Goal: Task Accomplishment & Management: Manage account settings

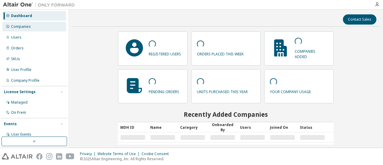
click at [21, 26] on div "Companies" at bounding box center [21, 26] width 20 height 5
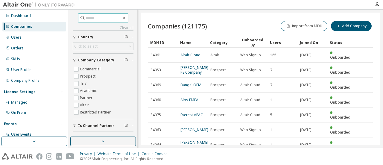
click at [104, 19] on input "text" at bounding box center [104, 18] width 36 height 6
click at [100, 19] on input "***" at bounding box center [104, 18] width 36 height 6
type input "*"
paste input "**********"
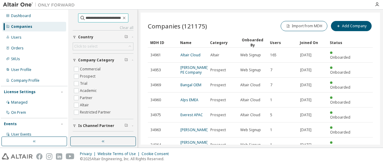
click at [95, 18] on input "**********" at bounding box center [104, 18] width 36 height 6
type input "**********"
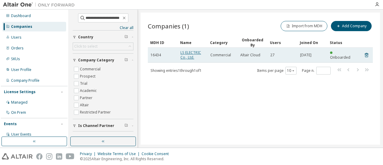
click at [182, 55] on link "LS ELECTRIC Co., Ltd." at bounding box center [191, 55] width 21 height 10
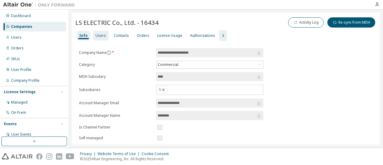
click at [99, 40] on div "Users" at bounding box center [100, 36] width 15 height 10
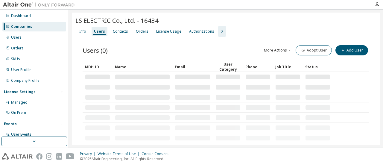
scroll to position [13, 0]
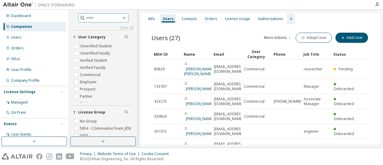
click at [101, 15] on input "text" at bounding box center [104, 18] width 36 height 6
paste input "**********"
type input "**********"
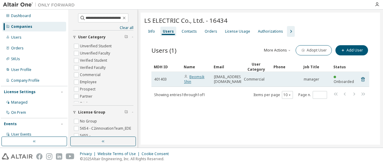
click at [200, 76] on link "Beomsik Shin" at bounding box center [194, 79] width 20 height 10
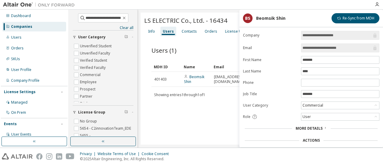
scroll to position [45, 0]
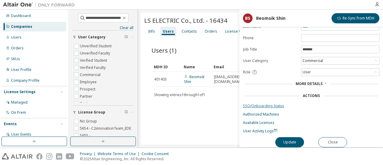
click at [262, 104] on link "SSO/Onboarding Status" at bounding box center [311, 106] width 137 height 5
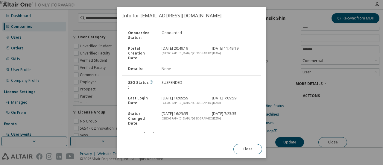
click at [226, 80] on div at bounding box center [233, 85] width 50 height 10
click at [245, 151] on button "Close" at bounding box center [248, 149] width 29 height 10
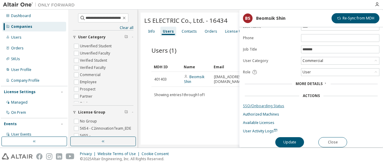
scroll to position [45, 0]
click at [275, 100] on form "**********" at bounding box center [311, 59] width 137 height 147
click at [268, 105] on link "SSO/Onboarding Status" at bounding box center [311, 106] width 137 height 5
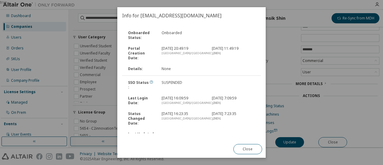
click at [163, 80] on div "SSO Status : SUSPENDED" at bounding box center [192, 85] width 140 height 16
click at [166, 80] on div "SUSPENDED" at bounding box center [183, 85] width 50 height 10
click at [150, 80] on icon at bounding box center [152, 82] width 4 height 4
click at [196, 132] on div at bounding box center [183, 137] width 50 height 10
click at [248, 152] on button "Close" at bounding box center [248, 149] width 29 height 10
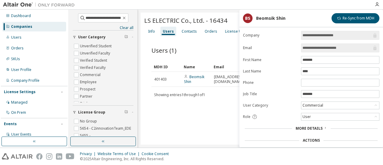
scroll to position [45, 0]
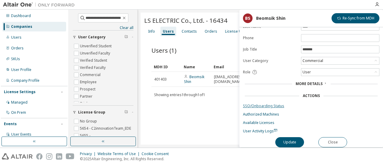
click at [257, 104] on link "SSO/Onboarding Status" at bounding box center [311, 106] width 137 height 5
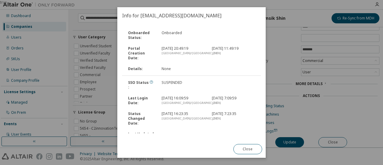
click at [162, 134] on div "Onboarded Status : Onboarded Portal Creation Date : 2025. 1. 23. 20:49:19 Asia/…" at bounding box center [191, 82] width 148 height 116
click at [150, 80] on icon at bounding box center [152, 82] width 4 height 4
click at [194, 101] on div "Asia/Seoul" at bounding box center [183, 103] width 43 height 5
click at [206, 144] on div "Password Changed Date :" at bounding box center [192, 154] width 140 height 20
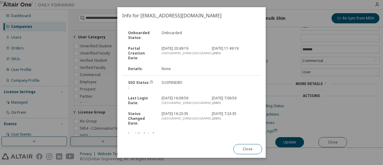
click at [160, 132] on div at bounding box center [183, 137] width 50 height 10
click at [170, 129] on div "Last Updated Date :" at bounding box center [192, 137] width 140 height 16
click at [171, 129] on div "Last Updated Date :" at bounding box center [192, 137] width 140 height 16
click at [170, 129] on div "Last Updated Date :" at bounding box center [192, 137] width 140 height 16
click at [248, 145] on button "Close" at bounding box center [248, 149] width 29 height 10
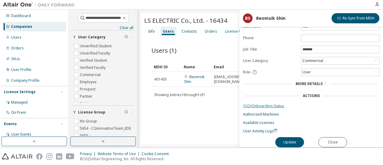
click at [271, 104] on link "SSO/Onboarding Status" at bounding box center [311, 106] width 137 height 5
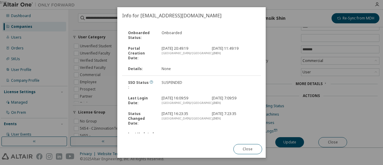
click at [229, 129] on div "Last Updated Date :" at bounding box center [192, 137] width 140 height 16
click at [247, 149] on button "Close" at bounding box center [248, 149] width 29 height 10
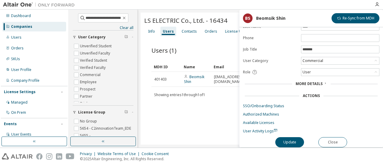
click at [288, 125] on form "**********" at bounding box center [311, 59] width 137 height 147
click at [293, 141] on button "Update" at bounding box center [289, 142] width 29 height 10
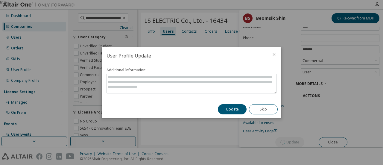
click at [272, 55] on icon "close" at bounding box center [274, 54] width 5 height 5
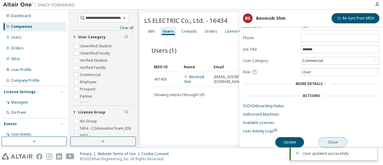
click at [339, 137] on button "Close" at bounding box center [333, 142] width 29 height 10
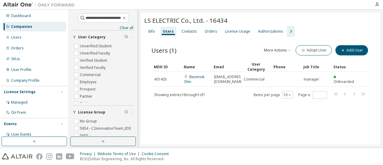
click at [311, 122] on div "LS ELECTRIC Co., Ltd. - 16434 Clear Load Save Save As Field Operator Value Sele…" at bounding box center [260, 79] width 239 height 132
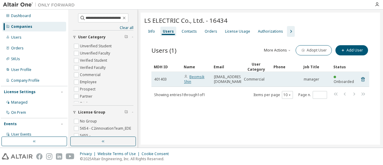
click at [190, 79] on link "Beomsik Shin" at bounding box center [194, 79] width 20 height 10
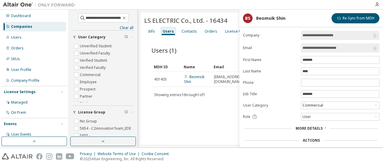
scroll to position [45, 0]
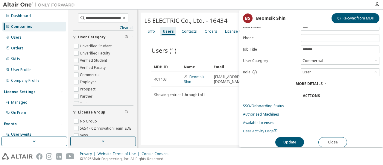
click at [264, 128] on span "User Activity Logs" at bounding box center [260, 130] width 34 height 5
click at [275, 104] on link "SSO/Onboarding Status" at bounding box center [311, 106] width 137 height 5
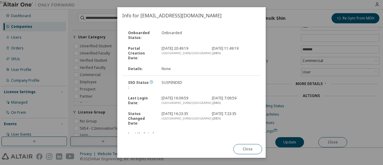
click at [207, 111] on div "2025. 8. 2. 16:23:35 Asia/Seoul" at bounding box center [183, 118] width 50 height 14
click at [150, 80] on icon at bounding box center [152, 82] width 4 height 4
click at [214, 129] on div "Last Updated Date :" at bounding box center [192, 137] width 140 height 16
click at [253, 152] on button "Close" at bounding box center [248, 149] width 29 height 10
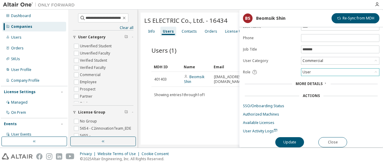
click at [372, 69] on div "User" at bounding box center [340, 72] width 78 height 7
click at [338, 120] on link "Available Licenses" at bounding box center [311, 122] width 137 height 5
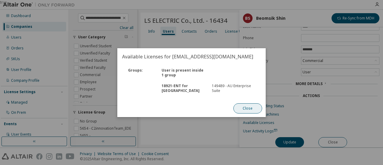
click at [250, 111] on button "Close" at bounding box center [248, 108] width 29 height 10
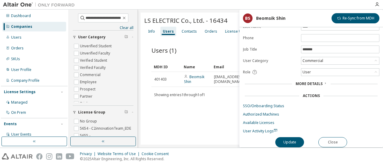
scroll to position [0, 0]
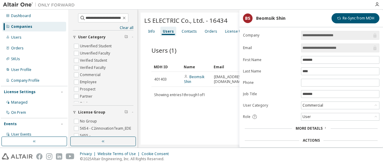
drag, startPoint x: 350, startPoint y: 47, endPoint x: 290, endPoint y: 47, distance: 60.5
click at [290, 47] on form "**********" at bounding box center [311, 104] width 137 height 147
click at [367, 53] on form "**********" at bounding box center [311, 104] width 137 height 147
drag, startPoint x: 210, startPoint y: 22, endPoint x: 227, endPoint y: 21, distance: 17.7
click at [227, 21] on div "LS ELECTRIC Co., Ltd. - 16434" at bounding box center [260, 20] width 232 height 8
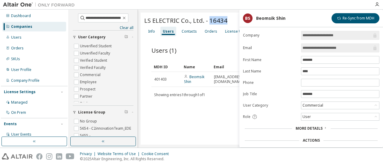
click at [227, 21] on div "LS ELECTRIC Co., Ltd. - 16434" at bounding box center [260, 20] width 232 height 8
click at [220, 135] on div "LS ELECTRIC Co., Ltd. - 16434 Clear Load Save Save As Field Operator Value Sele…" at bounding box center [260, 79] width 239 height 132
drag, startPoint x: 230, startPoint y: 21, endPoint x: 145, endPoint y: 13, distance: 85.4
click at [145, 13] on div "LS ELECTRIC Co., Ltd. - 16434 Clear Load Save Save As Field Operator Value Sele…" at bounding box center [260, 79] width 239 height 132
copy span "LS ELECTRIC Co., Ltd. - 16434"
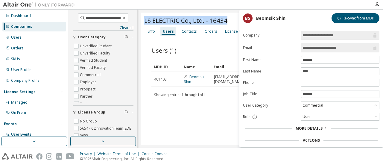
scroll to position [45, 0]
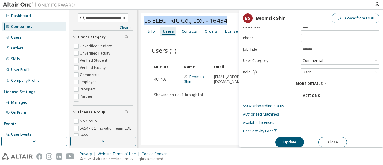
click at [349, 18] on button "Re-Sync from MDH" at bounding box center [356, 18] width 48 height 10
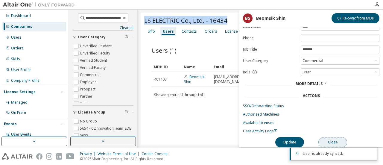
click at [341, 140] on button "Close" at bounding box center [333, 142] width 29 height 10
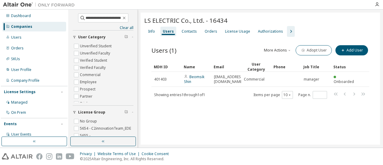
click at [254, 122] on div "LS ELECTRIC Co., Ltd. - 16434 Clear Load Save Save As Field Operator Value Sele…" at bounding box center [260, 79] width 239 height 132
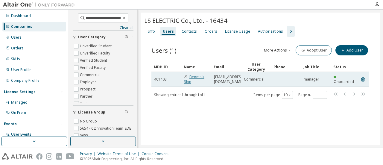
click at [195, 78] on link "Beomsik Shin" at bounding box center [194, 79] width 20 height 10
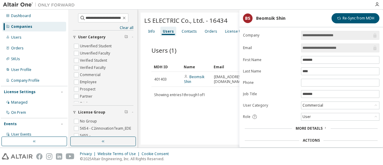
scroll to position [45, 0]
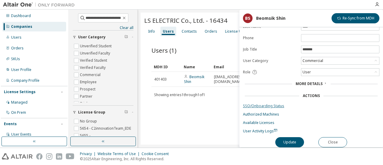
click at [271, 104] on link "SSO/Onboarding Status" at bounding box center [311, 106] width 137 height 5
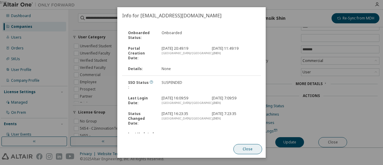
click at [249, 145] on button "Close" at bounding box center [248, 149] width 29 height 10
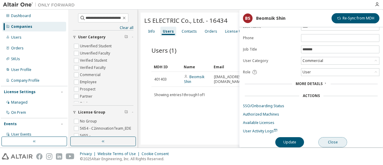
click at [335, 137] on button "Close" at bounding box center [333, 142] width 29 height 10
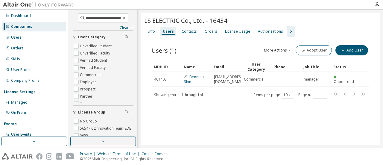
click at [329, 127] on div "LS ELECTRIC Co., Ltd. - 16434 Clear Load Save Save As Field Operator Value Sele…" at bounding box center [260, 79] width 239 height 132
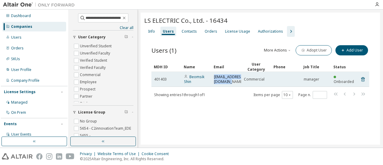
drag, startPoint x: 237, startPoint y: 83, endPoint x: 214, endPoint y: 75, distance: 25.0
click at [214, 75] on span "bsshinb@ls-electric.com" at bounding box center [229, 80] width 30 height 10
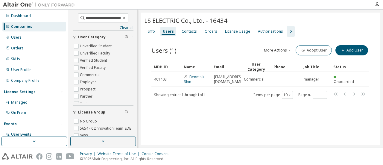
click at [231, 116] on div "LS ELECTRIC Co., Ltd. - 16434 Clear Load Save Save As Field Operator Value Sele…" at bounding box center [260, 79] width 239 height 132
click at [383, 117] on div "**********" at bounding box center [226, 79] width 314 height 138
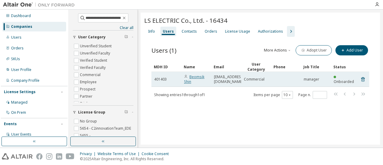
click at [198, 77] on link "Beomsik Shin" at bounding box center [194, 79] width 20 height 10
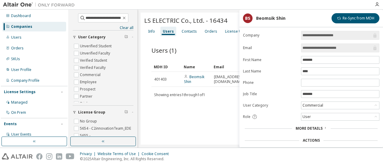
scroll to position [45, 0]
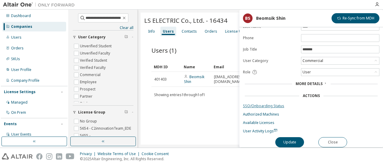
click at [273, 105] on link "SSO/Onboarding Status" at bounding box center [311, 106] width 137 height 5
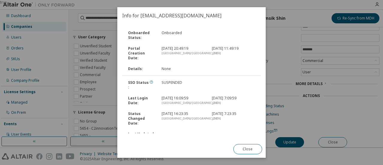
click at [174, 80] on div "SUSPENDED" at bounding box center [183, 85] width 50 height 10
click at [256, 151] on button "Close" at bounding box center [248, 149] width 29 height 10
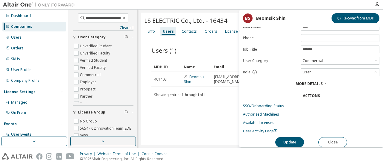
click at [156, 130] on div "LS ELECTRIC Co., Ltd. - 16434 Clear Load Save Save As Field Operator Value Sele…" at bounding box center [260, 79] width 239 height 132
click at [283, 55] on form "**********" at bounding box center [311, 59] width 137 height 147
click at [199, 99] on div "Users (1) More Actions Import From CSV Export To CSV Adopt User Add User Clear …" at bounding box center [260, 76] width 232 height 78
click at [149, 32] on div "Info" at bounding box center [151, 31] width 7 height 5
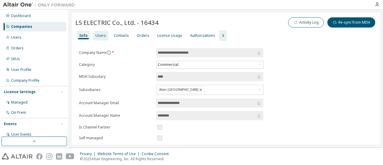
click at [94, 37] on div "Users" at bounding box center [100, 36] width 15 height 10
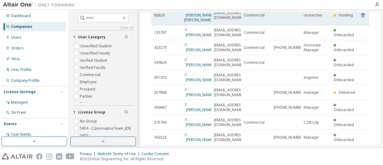
scroll to position [112, 0]
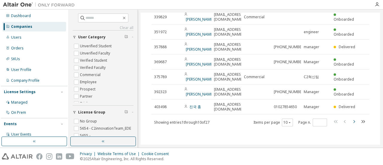
click at [353, 121] on icon "button" at bounding box center [354, 121] width 7 height 7
type input "*"
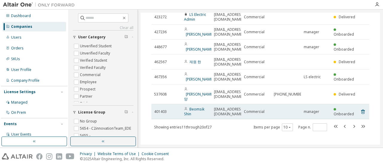
scroll to position [106, 0]
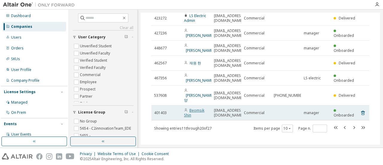
click at [192, 108] on link "Beomsik Shin" at bounding box center [194, 113] width 20 height 10
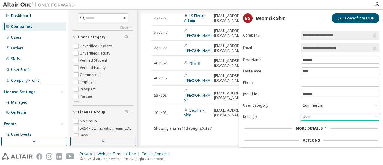
scroll to position [45, 0]
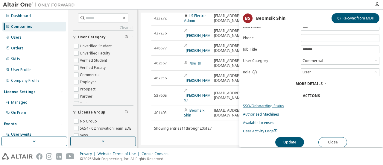
click at [277, 104] on link "SSO/Onboarding Status" at bounding box center [311, 106] width 137 height 5
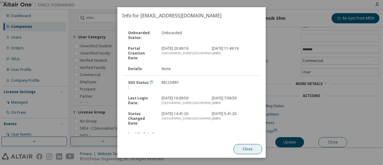
click at [241, 151] on button "Close" at bounding box center [248, 149] width 29 height 10
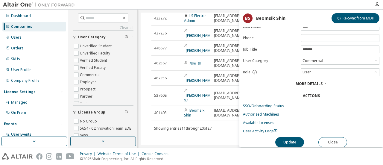
click at [276, 69] on div "Role" at bounding box center [270, 71] width 54 height 5
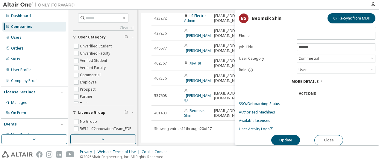
scroll to position [48, 0]
click at [256, 101] on link "SSO/Onboarding Status" at bounding box center [307, 103] width 137 height 5
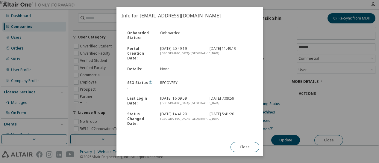
click at [153, 119] on div "Status Changed Date :" at bounding box center [140, 118] width 33 height 14
click at [193, 96] on div "2025. 8. 2. 16:09:59 Asia/Seoul" at bounding box center [181, 101] width 49 height 10
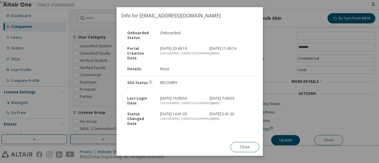
click at [234, 120] on div "2025. 9. 5. 5:41:20 UTC" at bounding box center [230, 118] width 49 height 14
click at [171, 111] on div "2025. 9. 5. 14:41:20 Asia/Seoul" at bounding box center [181, 118] width 49 height 14
click at [286, 66] on div "true" at bounding box center [189, 81] width 379 height 163
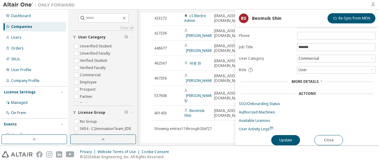
click at [375, 2] on icon "button" at bounding box center [373, 4] width 5 height 5
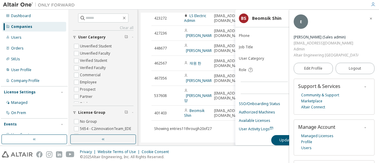
click at [369, 18] on icon "button" at bounding box center [371, 19] width 4 height 4
